Goal: Information Seeking & Learning: Learn about a topic

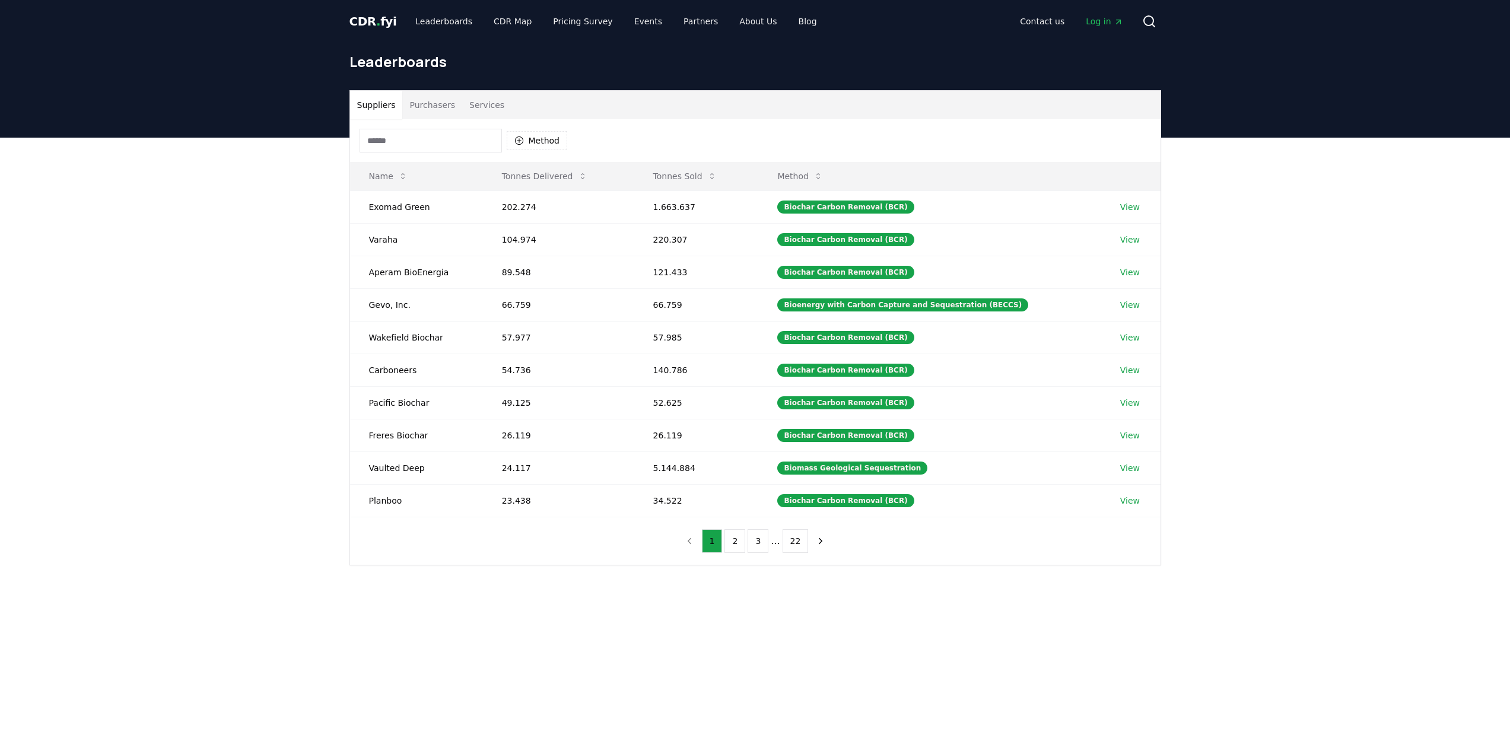
click at [370, 18] on span "CDR . fyi" at bounding box center [372, 21] width 47 height 14
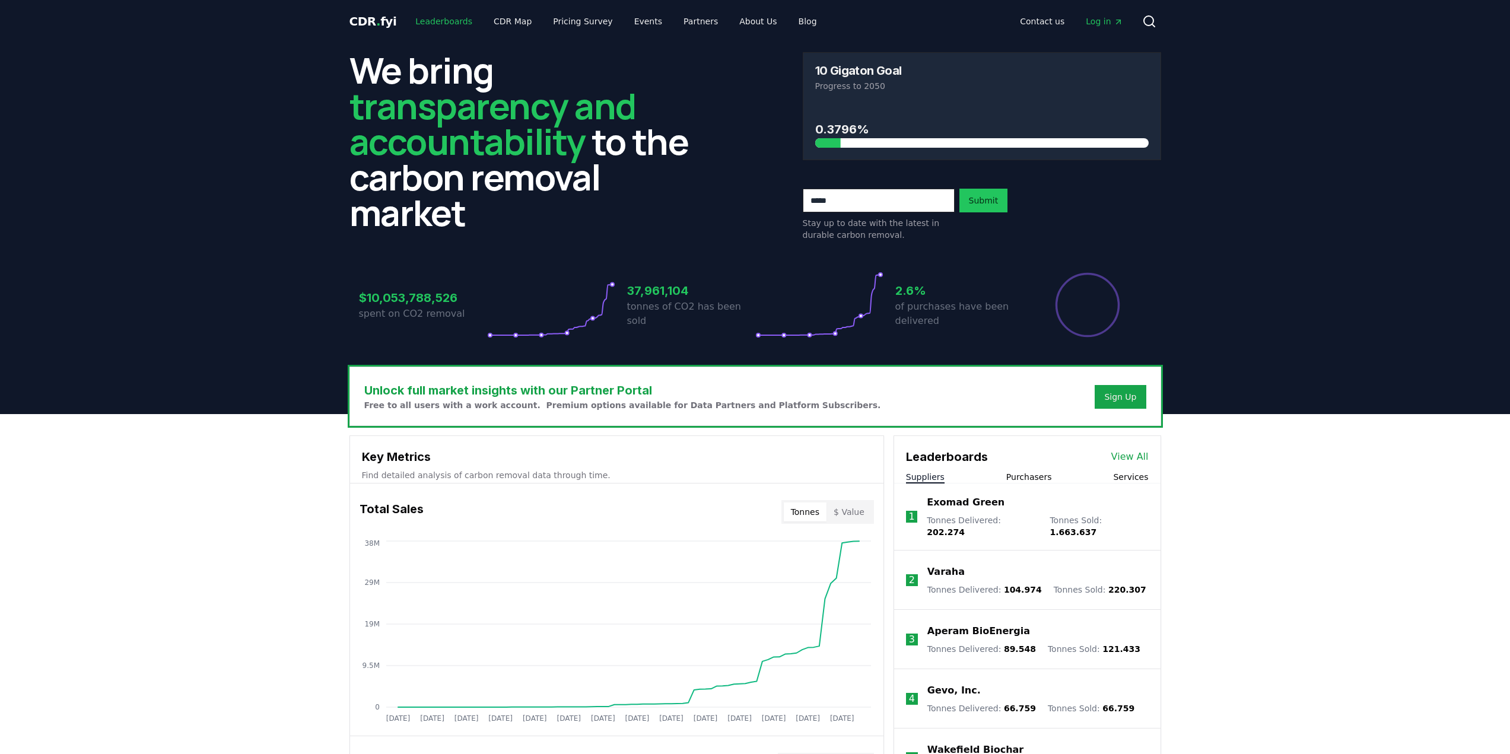
click at [432, 23] on link "Leaderboards" at bounding box center [444, 21] width 76 height 21
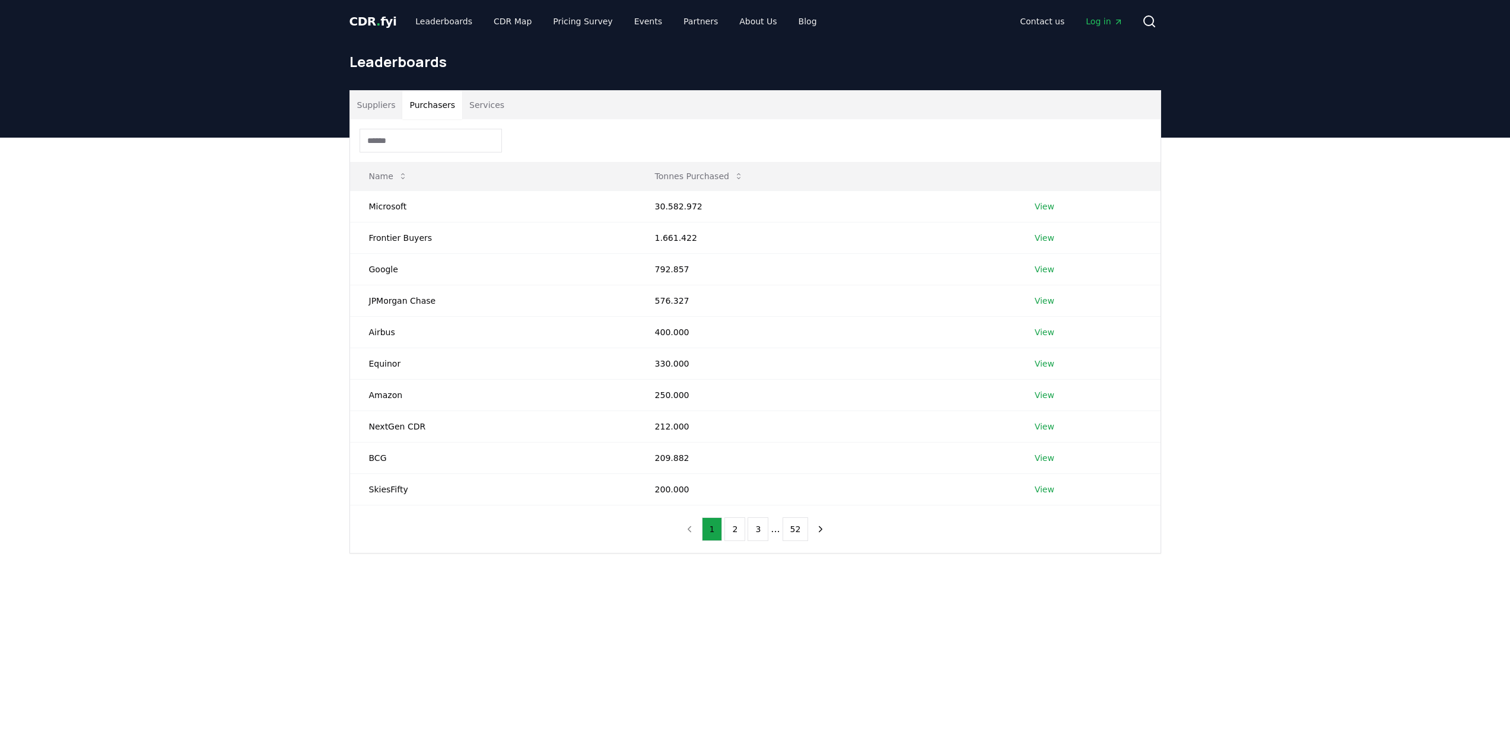
click at [428, 104] on button "Purchasers" at bounding box center [432, 105] width 60 height 28
click at [484, 103] on button "Services" at bounding box center [486, 105] width 49 height 28
click at [430, 103] on button "Purchasers" at bounding box center [432, 105] width 60 height 28
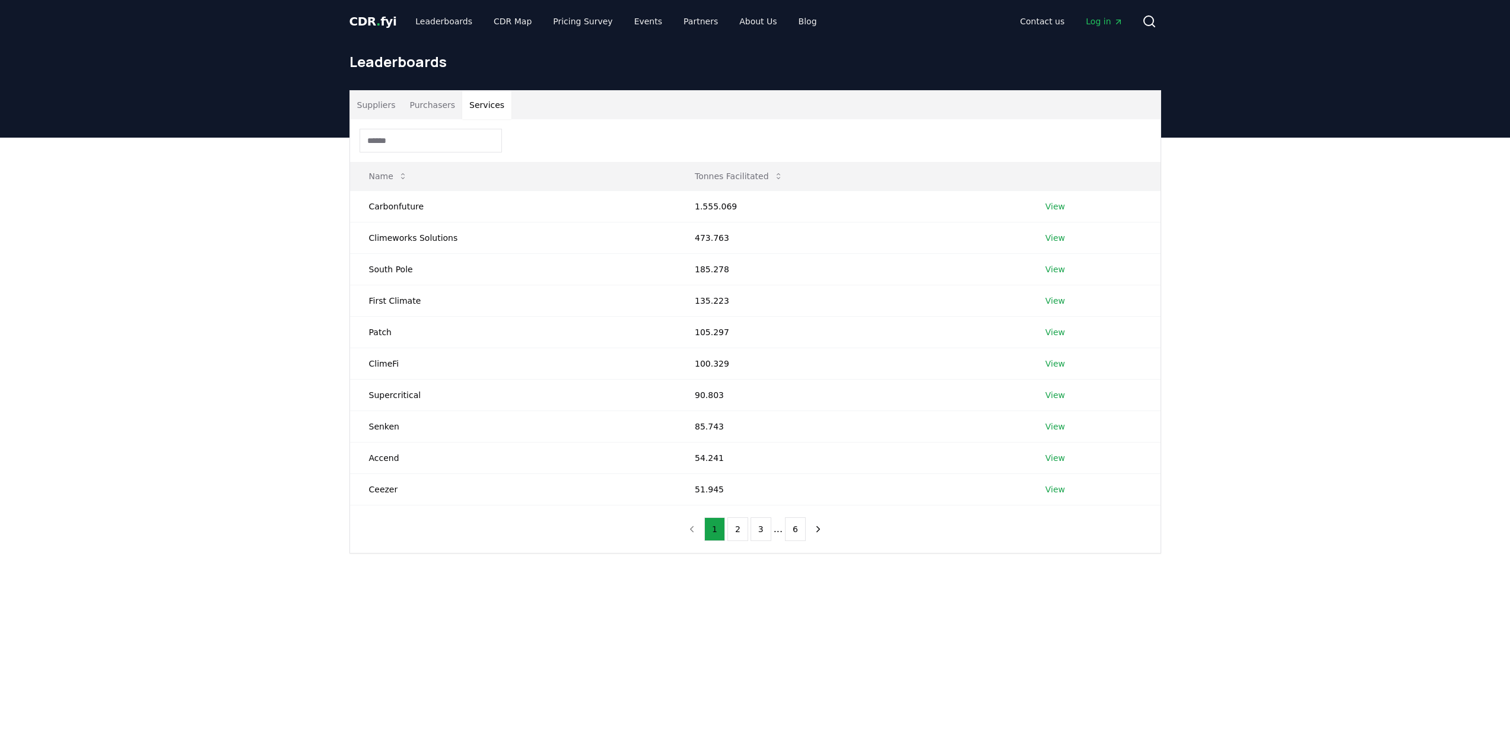
click at [487, 103] on button "Services" at bounding box center [486, 105] width 49 height 28
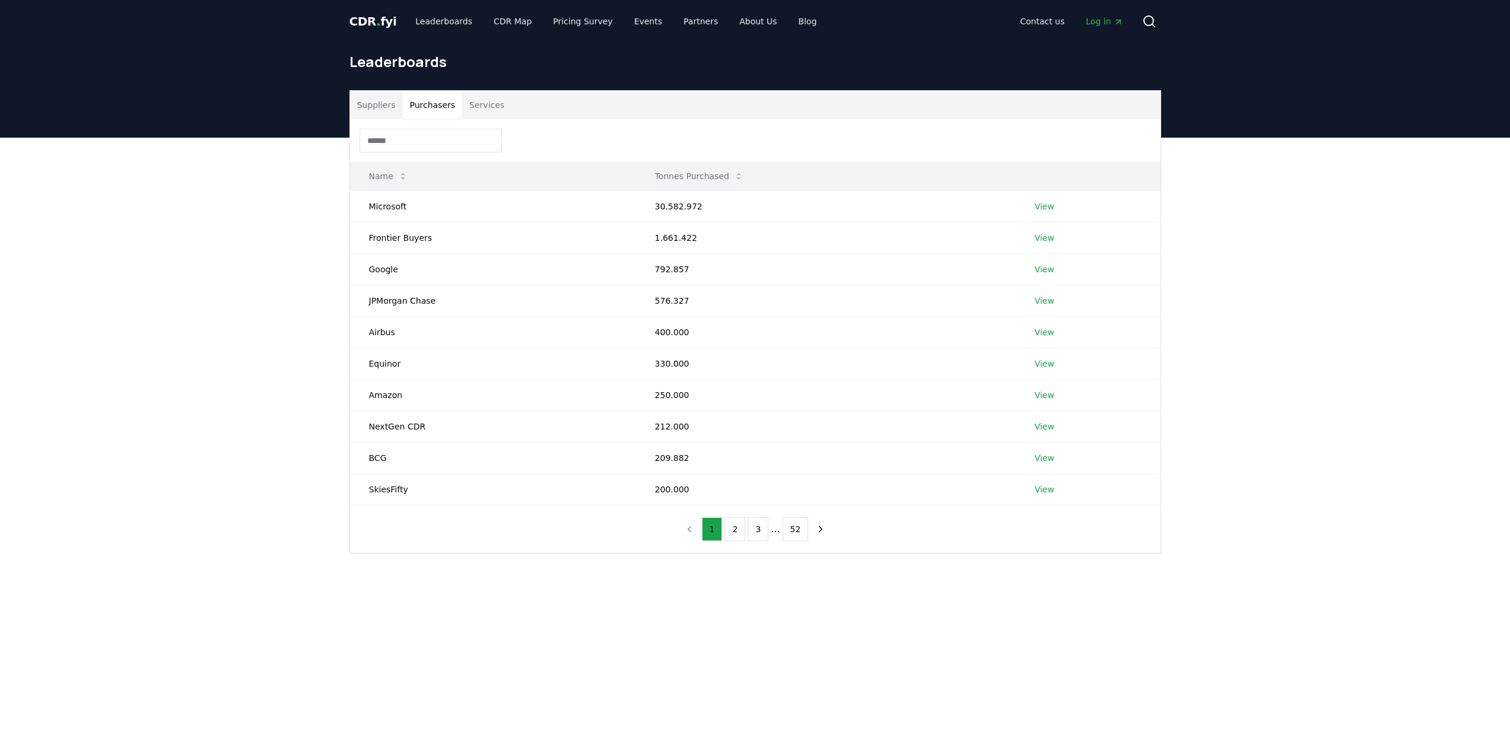
click at [424, 105] on button "Purchasers" at bounding box center [432, 105] width 60 height 28
click at [739, 528] on button "2" at bounding box center [734, 529] width 21 height 24
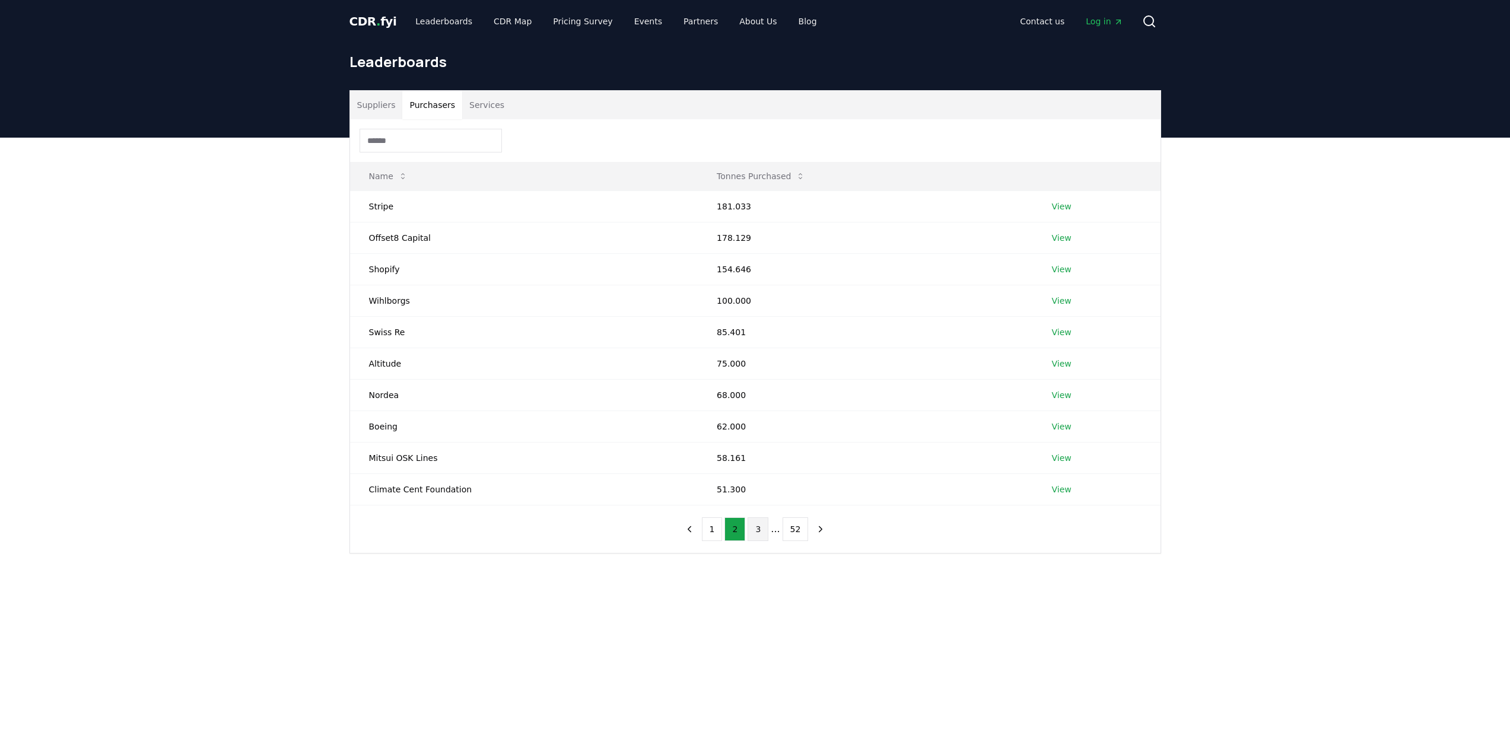
click at [759, 532] on button "3" at bounding box center [758, 529] width 21 height 24
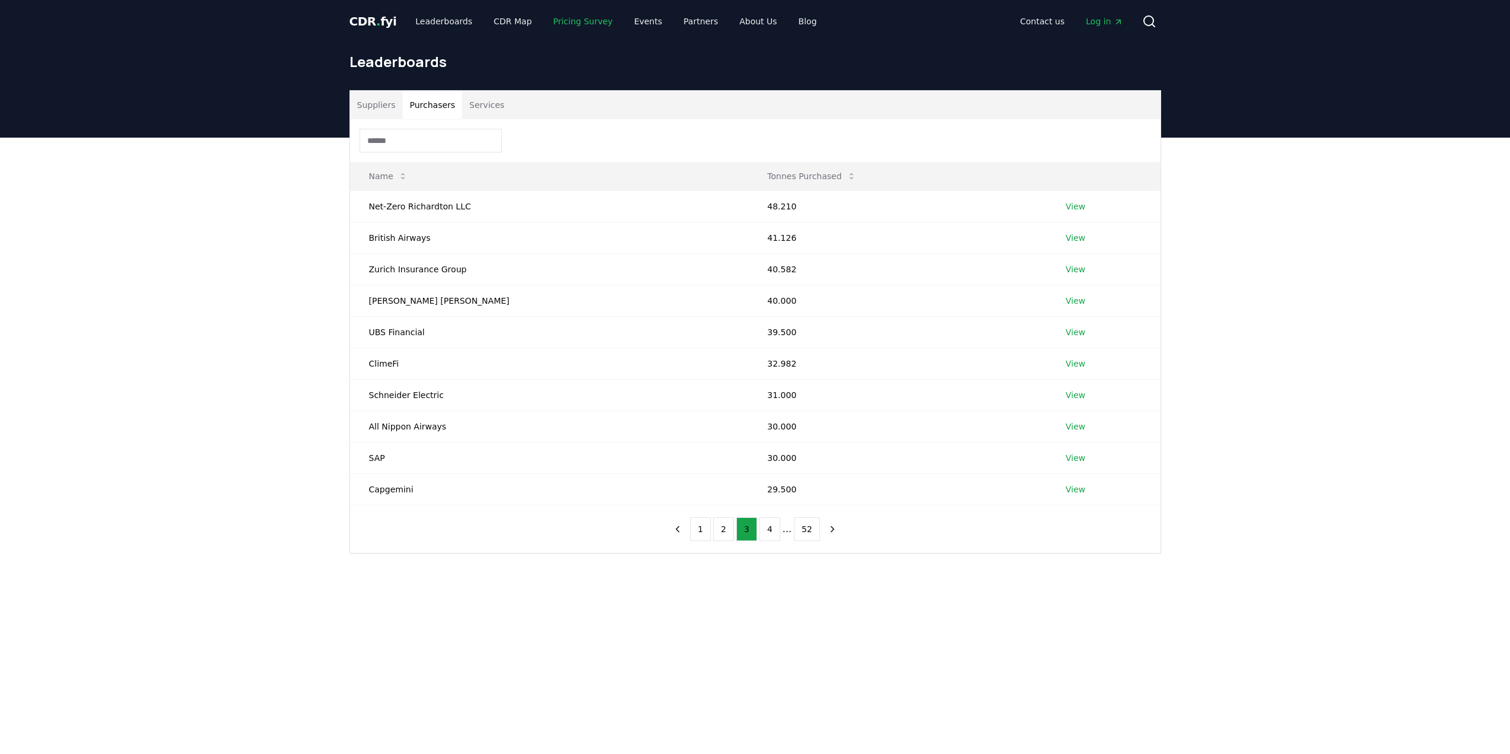
click at [578, 24] on link "Pricing Survey" at bounding box center [582, 21] width 78 height 21
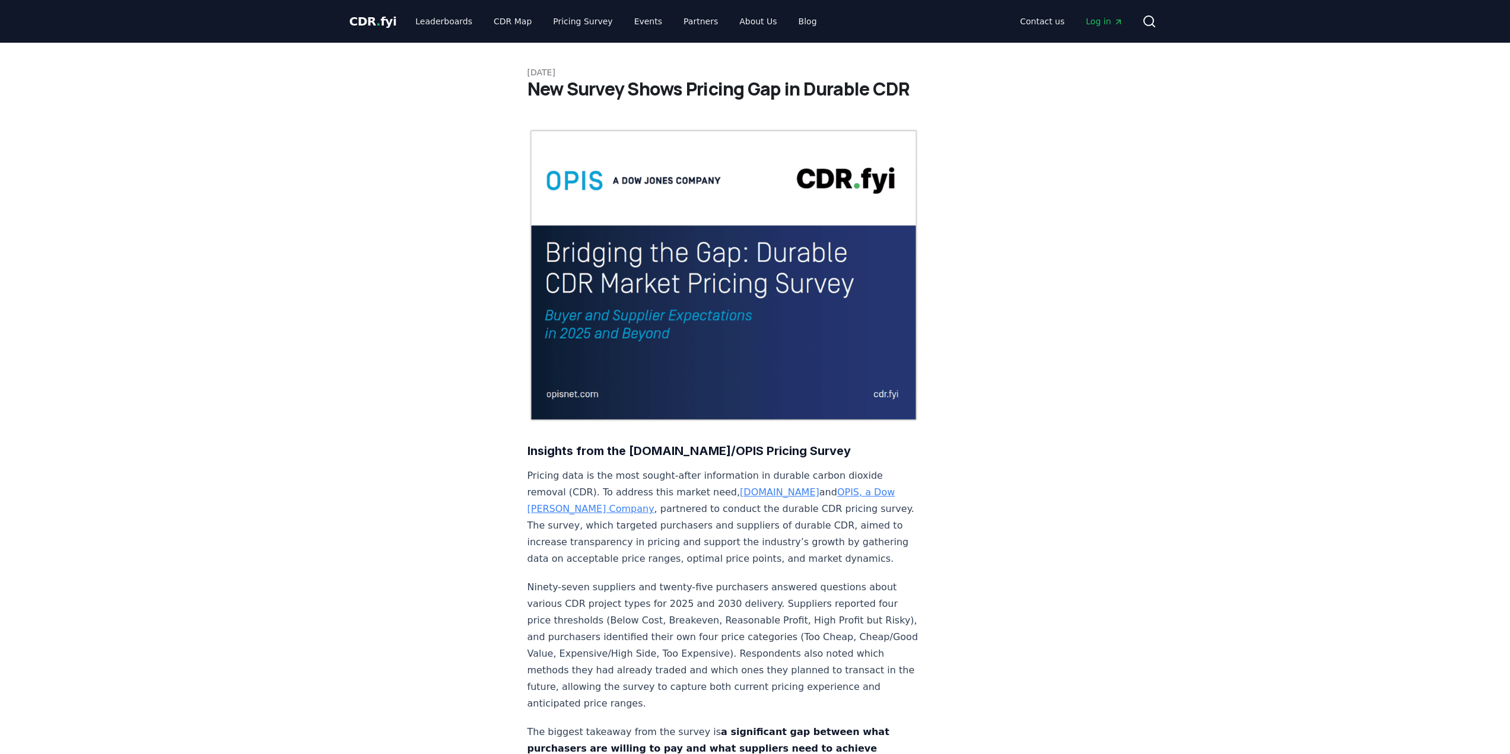
click at [387, 20] on span "CDR . fyi" at bounding box center [372, 21] width 47 height 14
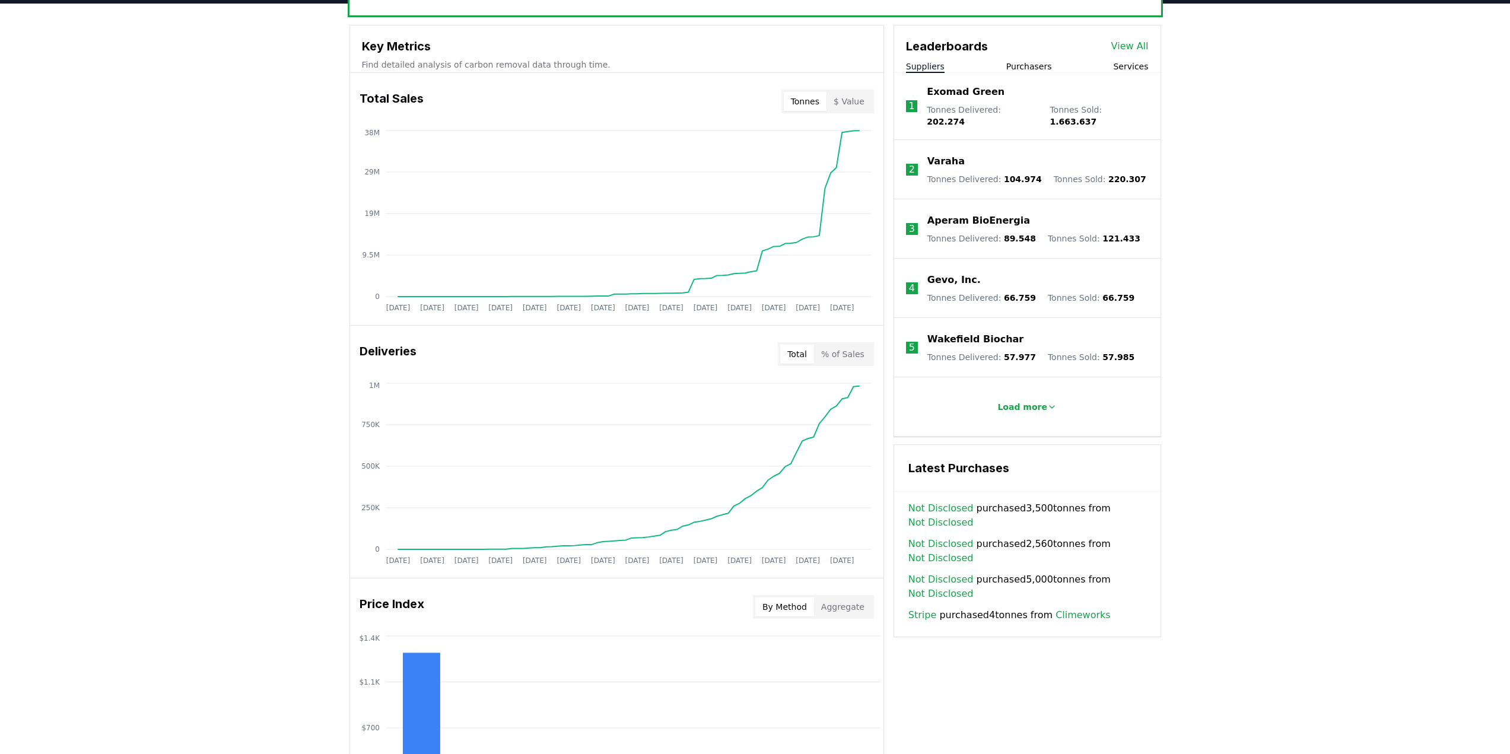
scroll to position [534, 0]
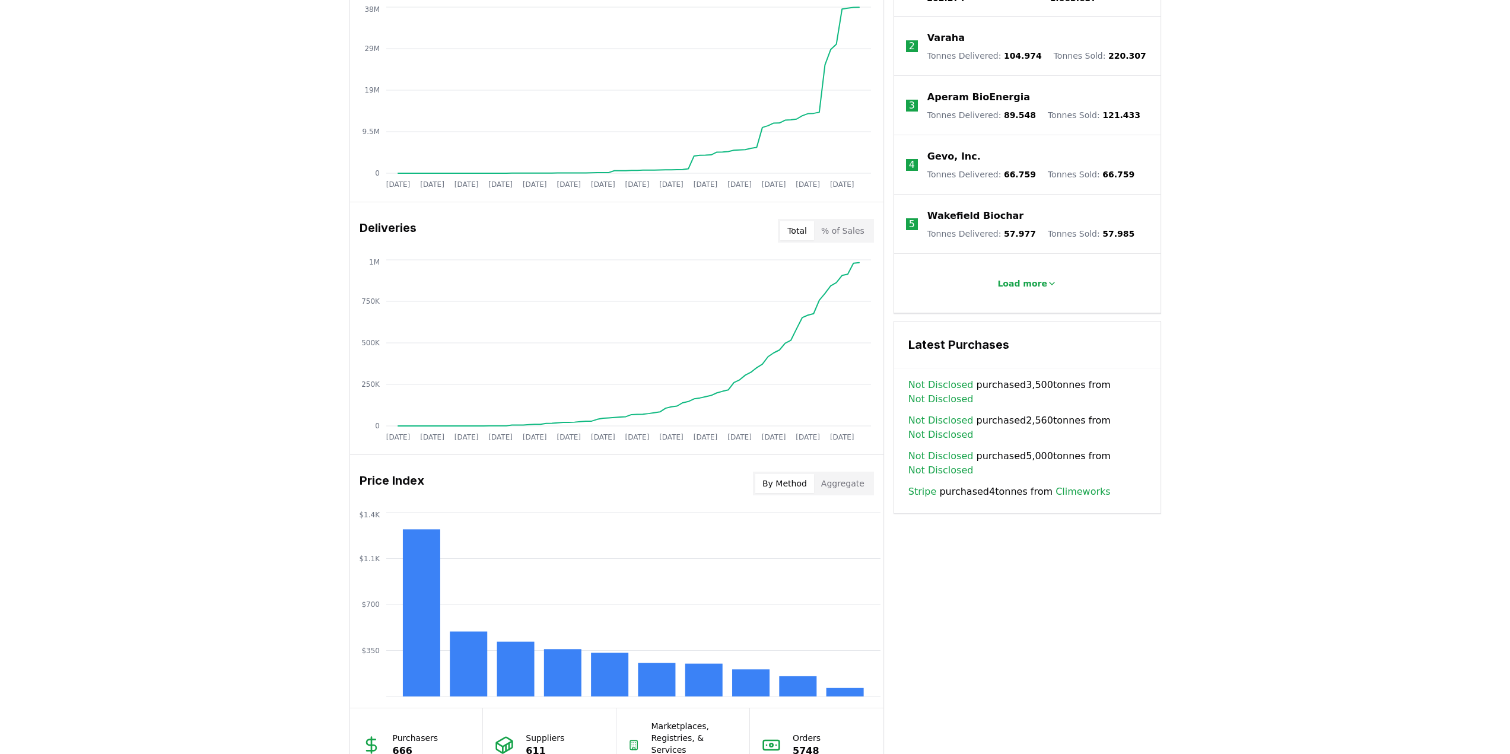
click at [851, 488] on button "Aggregate" at bounding box center [843, 483] width 58 height 19
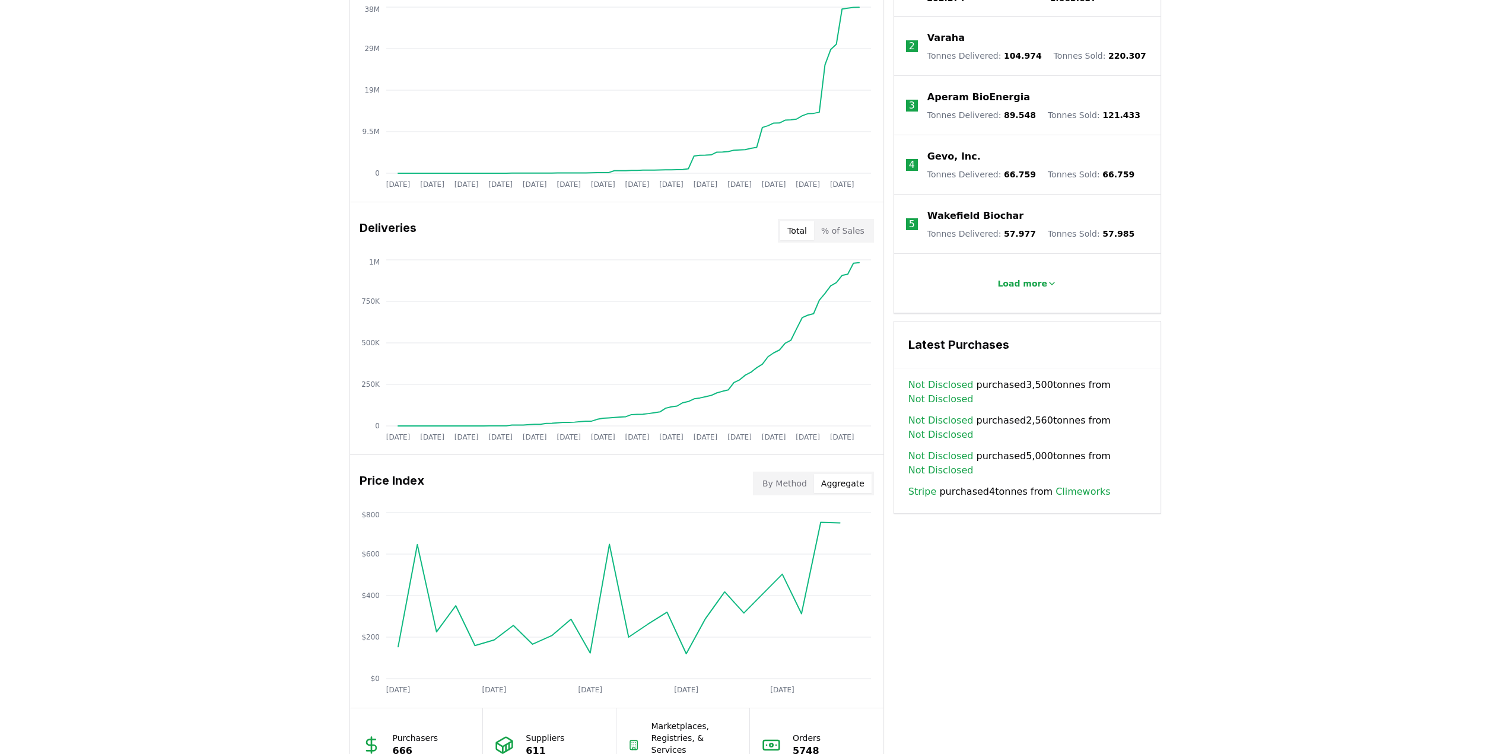
click at [798, 487] on button "By Method" at bounding box center [784, 483] width 59 height 19
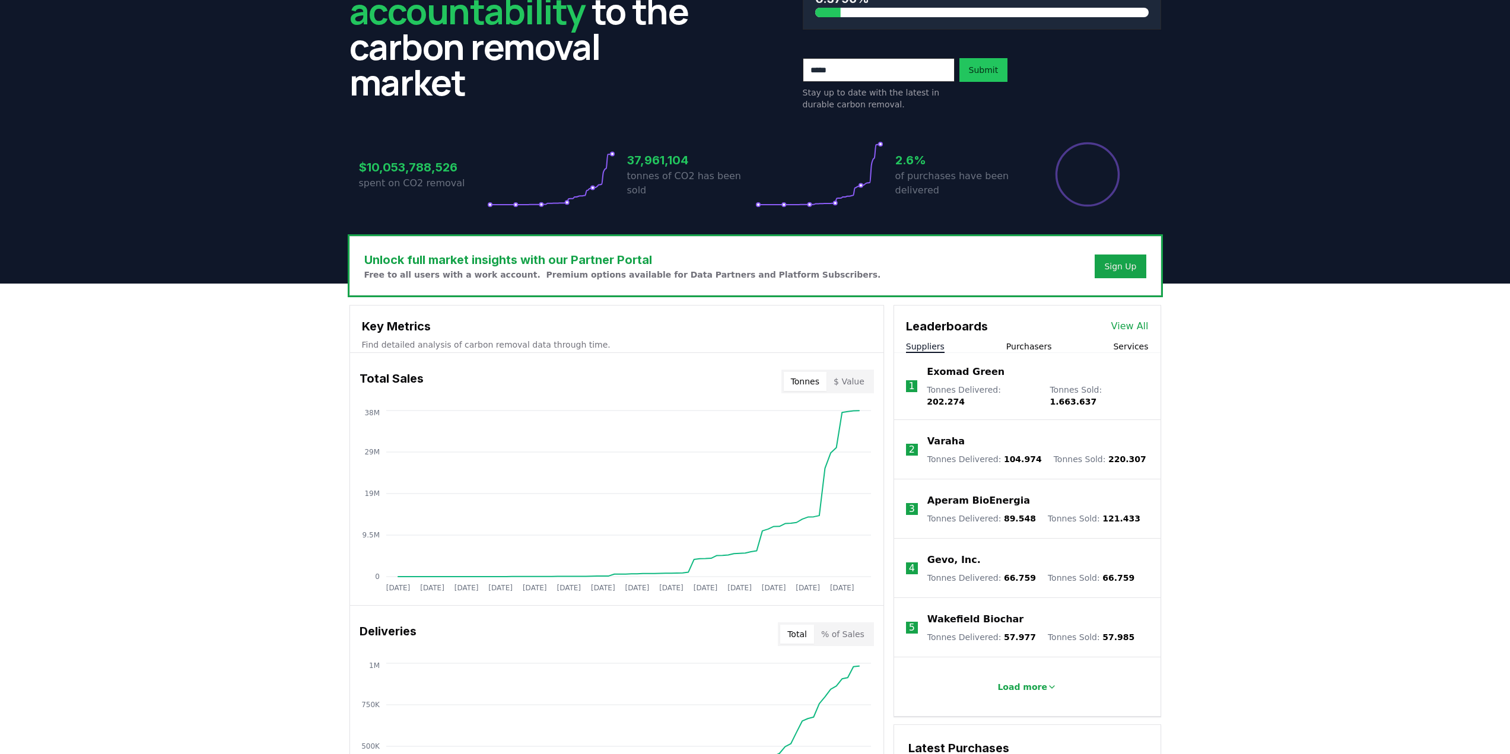
scroll to position [0, 0]
